Goal: Find specific page/section: Find specific page/section

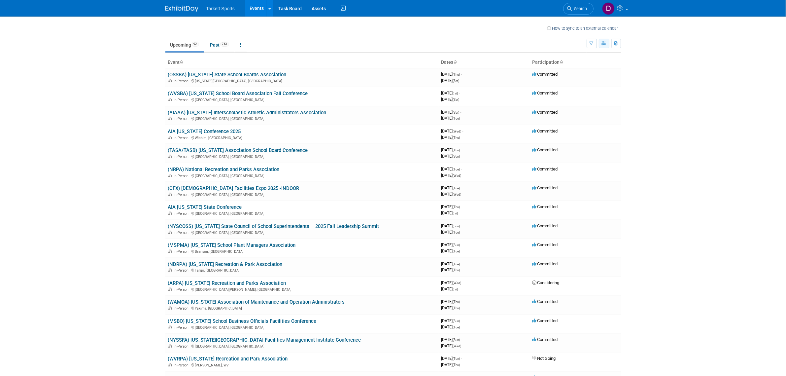
click at [604, 42] on icon "button" at bounding box center [604, 44] width 5 height 4
click at [591, 44] on icon "button" at bounding box center [591, 44] width 4 height 4
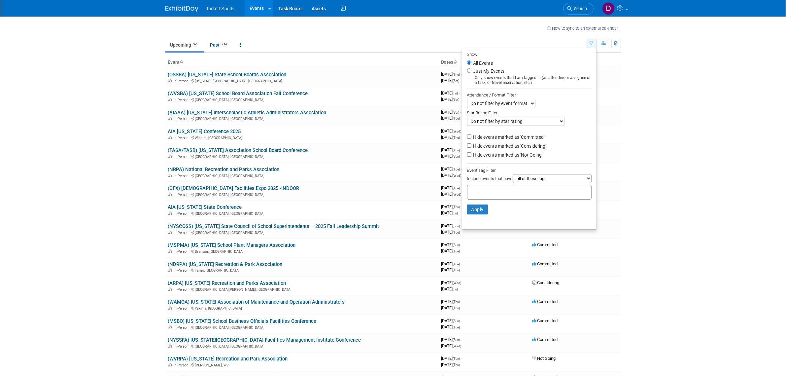
click at [591, 44] on icon "button" at bounding box center [591, 44] width 4 height 4
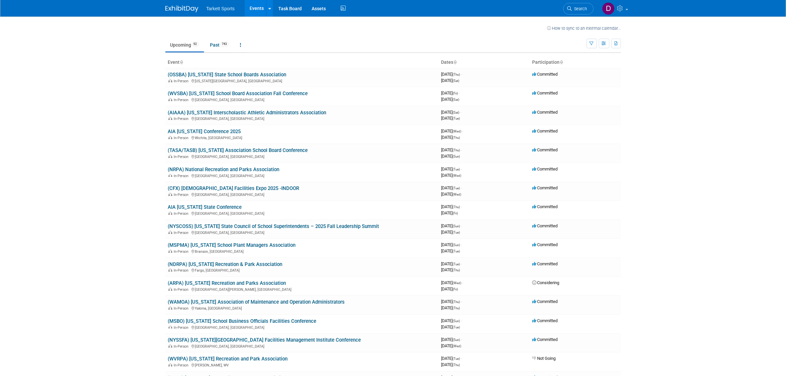
click at [723, 100] on body "Tarkett Sports Events Recently Viewed Events: (NJSBA) [US_STATE] School Board A…" at bounding box center [393, 188] width 786 height 376
click at [321, 225] on link "(NYSCOSS) [US_STATE] State Council of School Superintendents – 2025 Fall Leader…" at bounding box center [273, 226] width 211 height 6
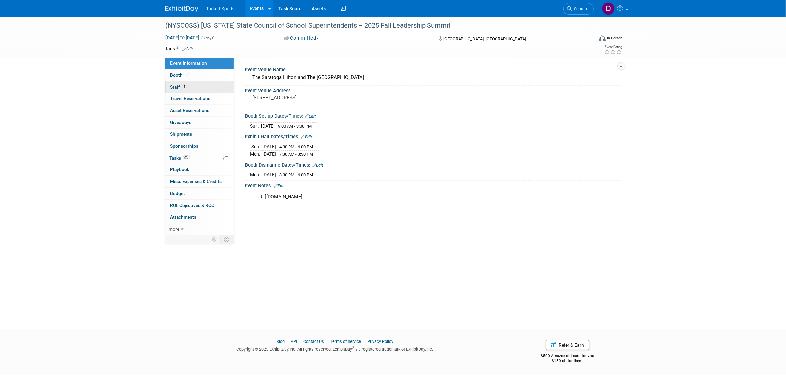
click at [173, 84] on span "Staff 4" at bounding box center [178, 86] width 17 height 5
